Goal: Task Accomplishment & Management: Manage account settings

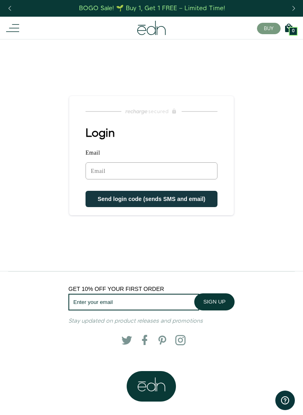
click at [151, 171] on input "Email" at bounding box center [151, 170] width 132 height 17
click at [160, 198] on span "Send login code (sends SMS and email)" at bounding box center [152, 199] width 108 height 7
click at [185, 166] on input "Email" at bounding box center [151, 170] width 132 height 17
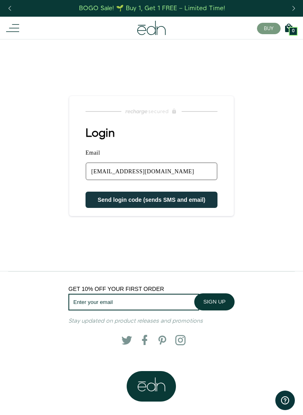
type input "pdowney@austin.rr.com"
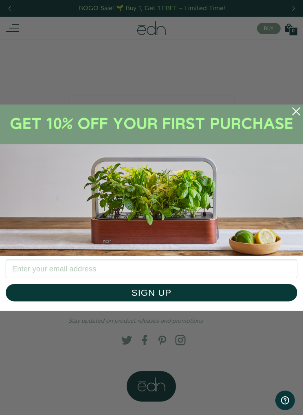
click at [300, 112] on circle "Close dialog" at bounding box center [296, 111] width 17 height 17
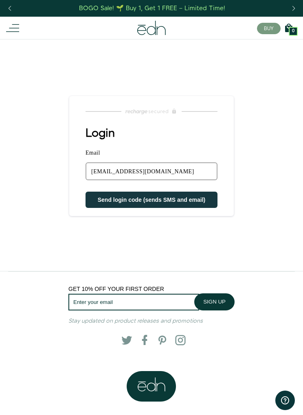
click at [187, 199] on span "Send login code (sends SMS and email)" at bounding box center [152, 200] width 108 height 7
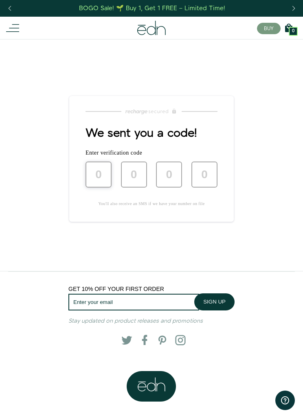
click at [99, 174] on input "text" at bounding box center [98, 175] width 26 height 26
type input "7"
type input "9"
type input "8"
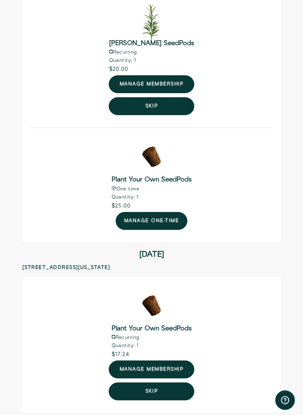
scroll to position [119, 0]
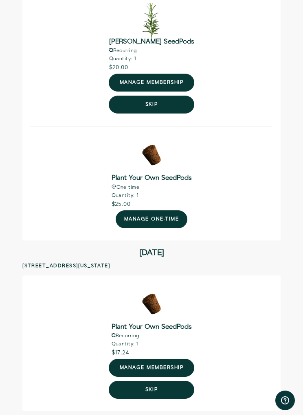
click at [162, 106] on button "Skip" at bounding box center [151, 105] width 85 height 18
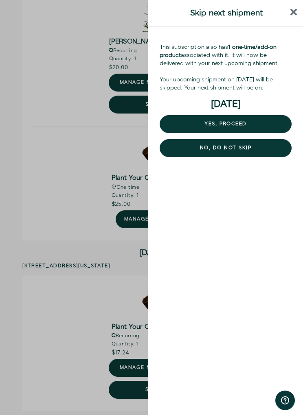
click at [233, 124] on button "Yes, proceed" at bounding box center [226, 124] width 132 height 18
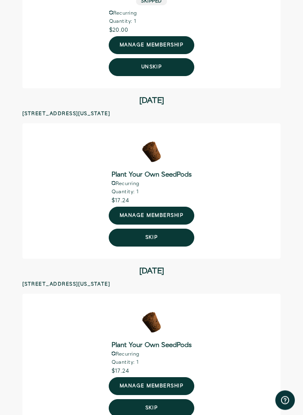
scroll to position [169, 0]
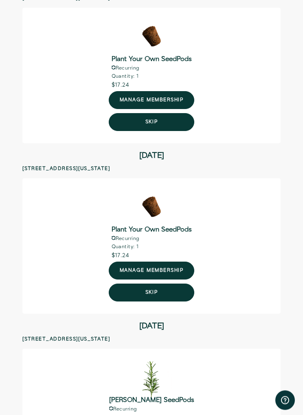
click at [163, 294] on button "Skip" at bounding box center [151, 293] width 85 height 18
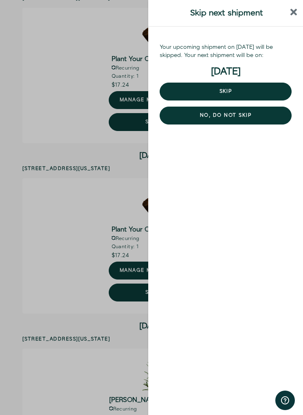
click at [241, 93] on button "Skip" at bounding box center [226, 92] width 132 height 18
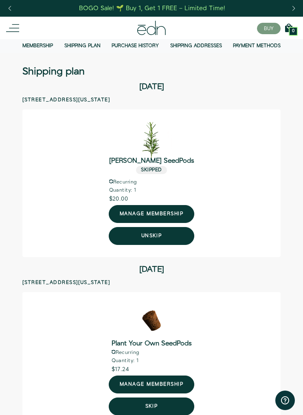
scroll to position [312, 0]
